Goal: Information Seeking & Learning: Understand process/instructions

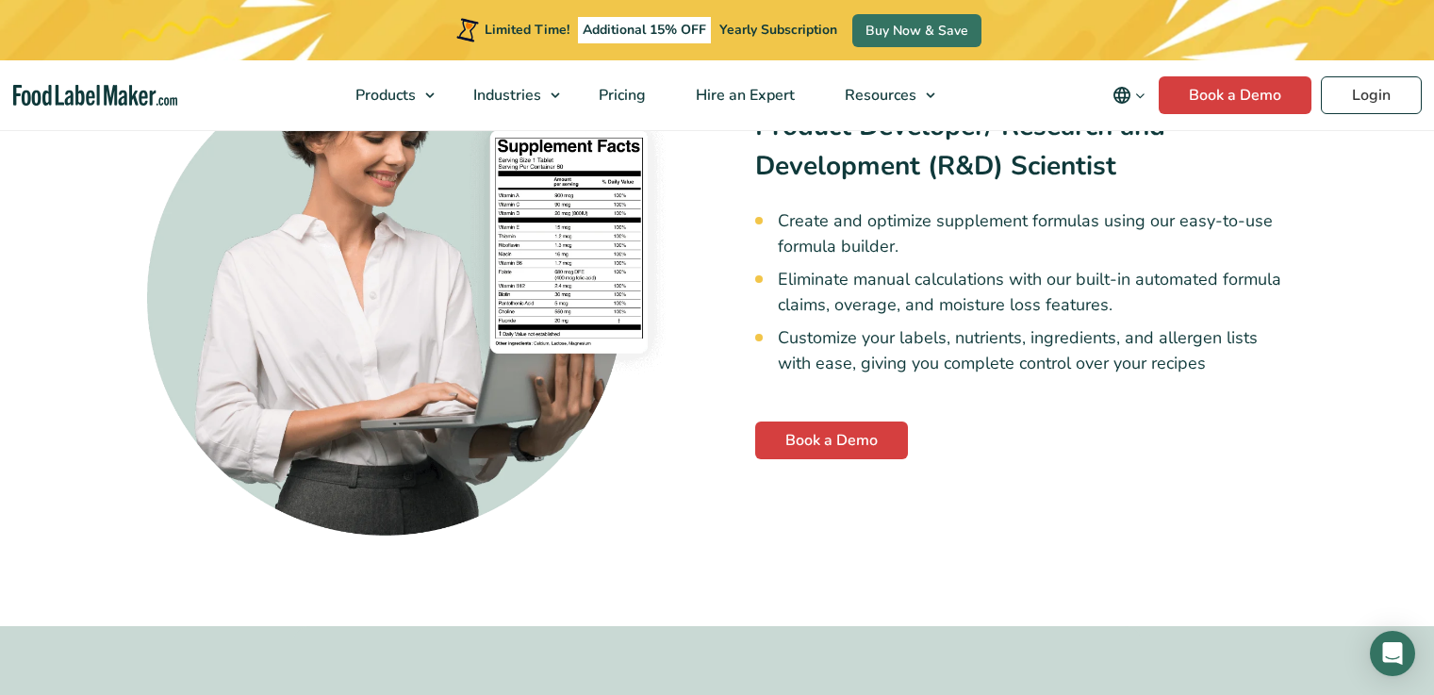
scroll to position [5036, 0]
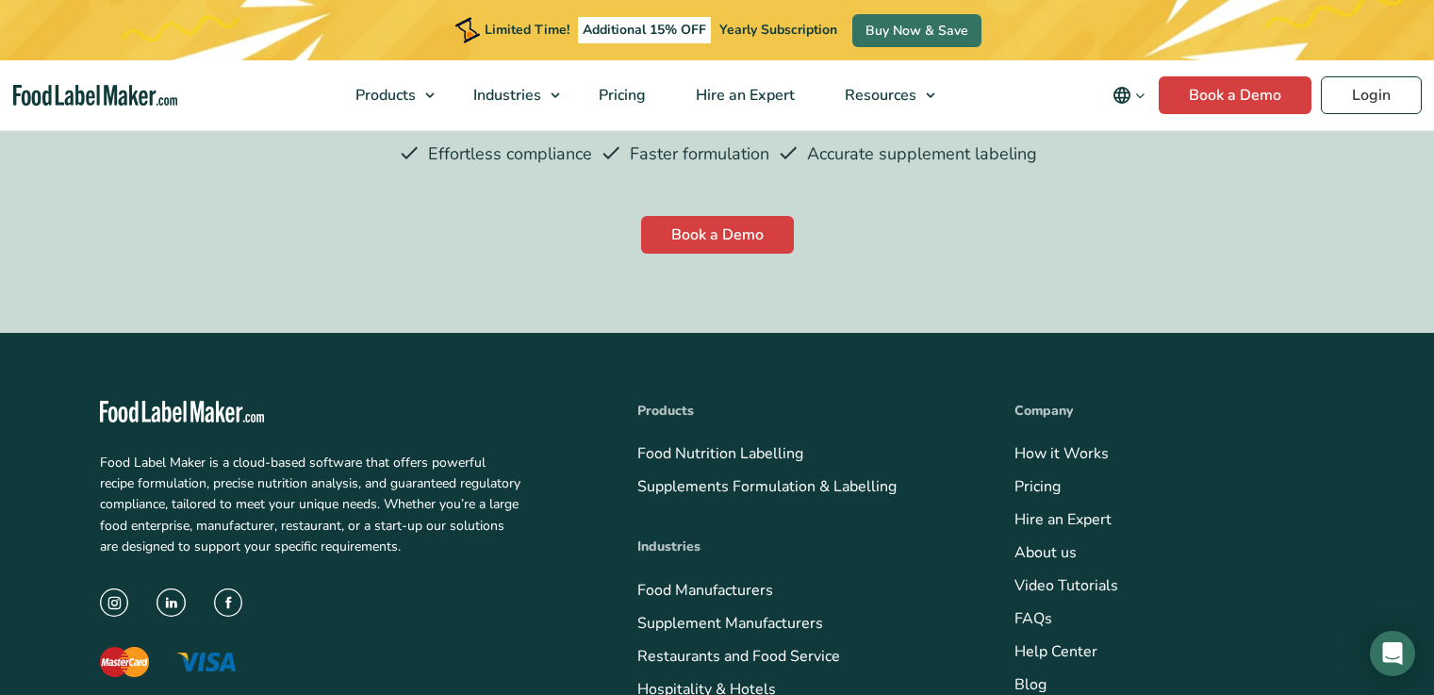
click at [1015, 575] on link "Video Tutorials" at bounding box center [1067, 585] width 104 height 21
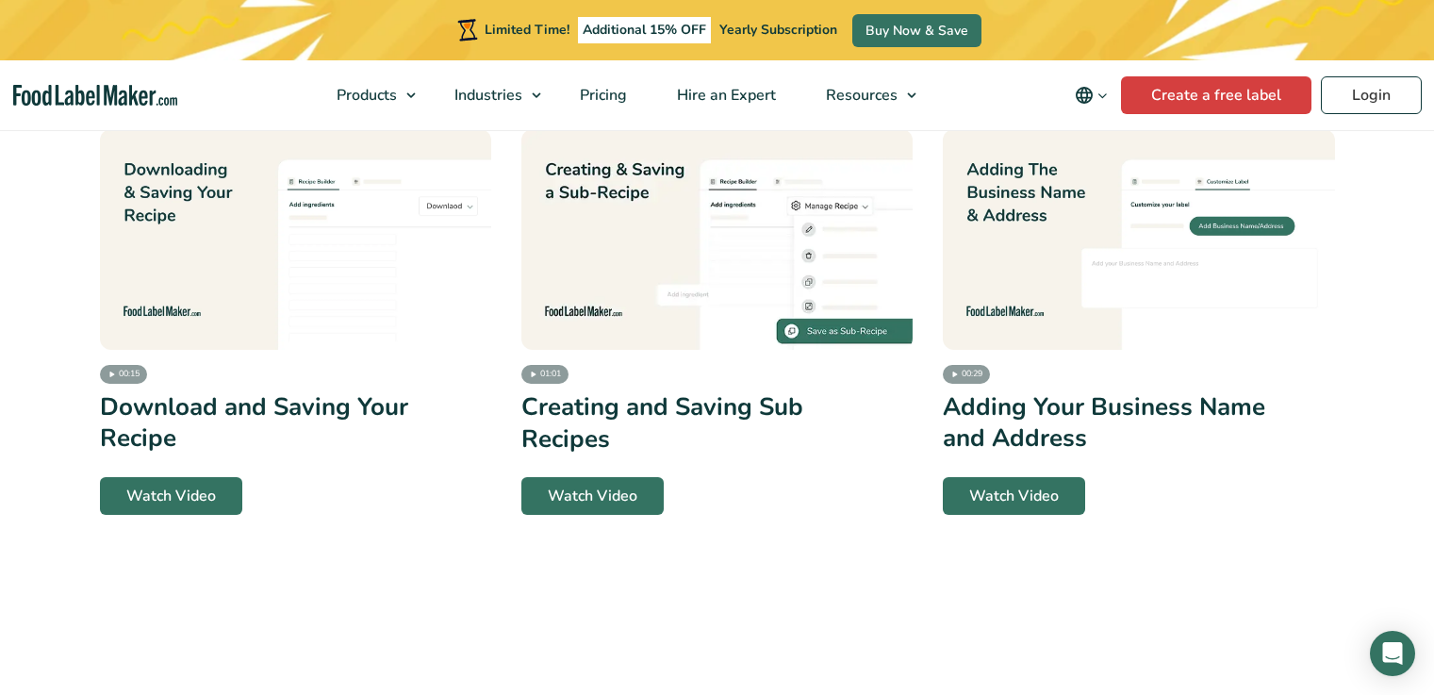
scroll to position [4197, 0]
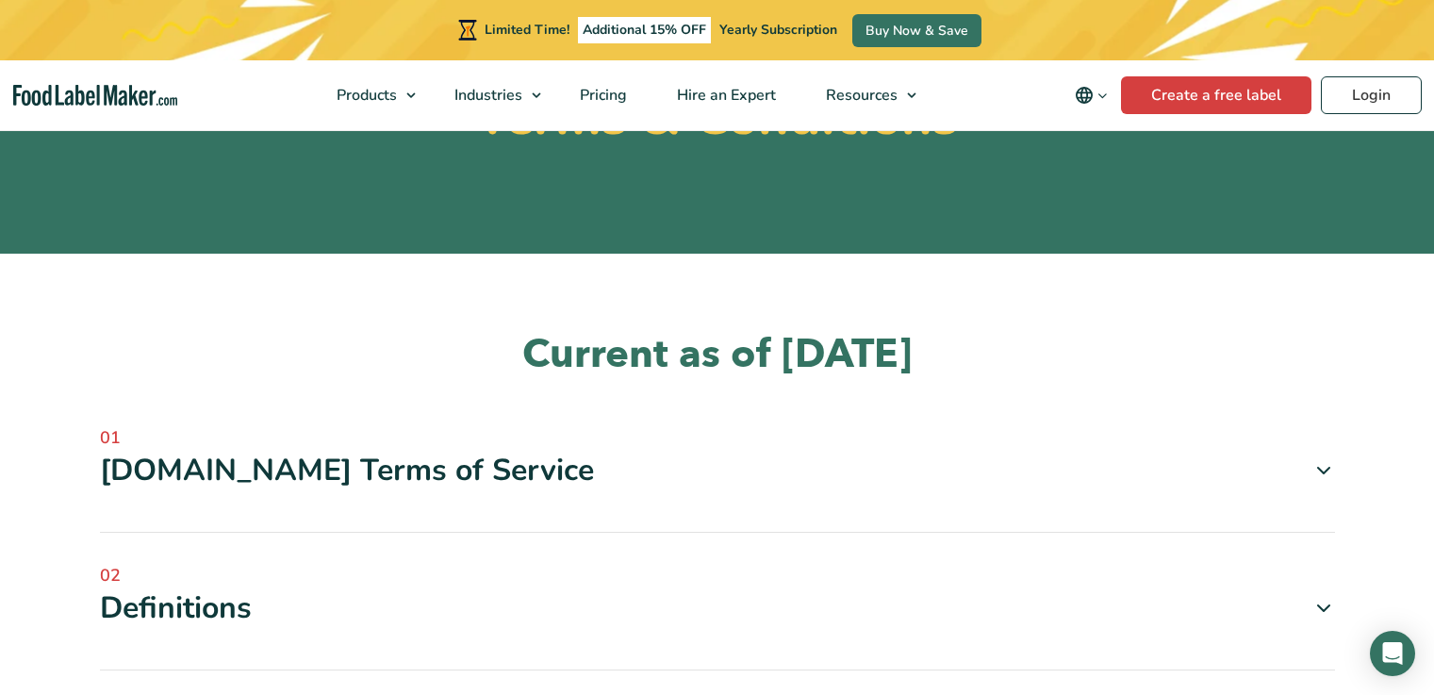
scroll to position [371, 0]
